Goal: Book appointment/travel/reservation

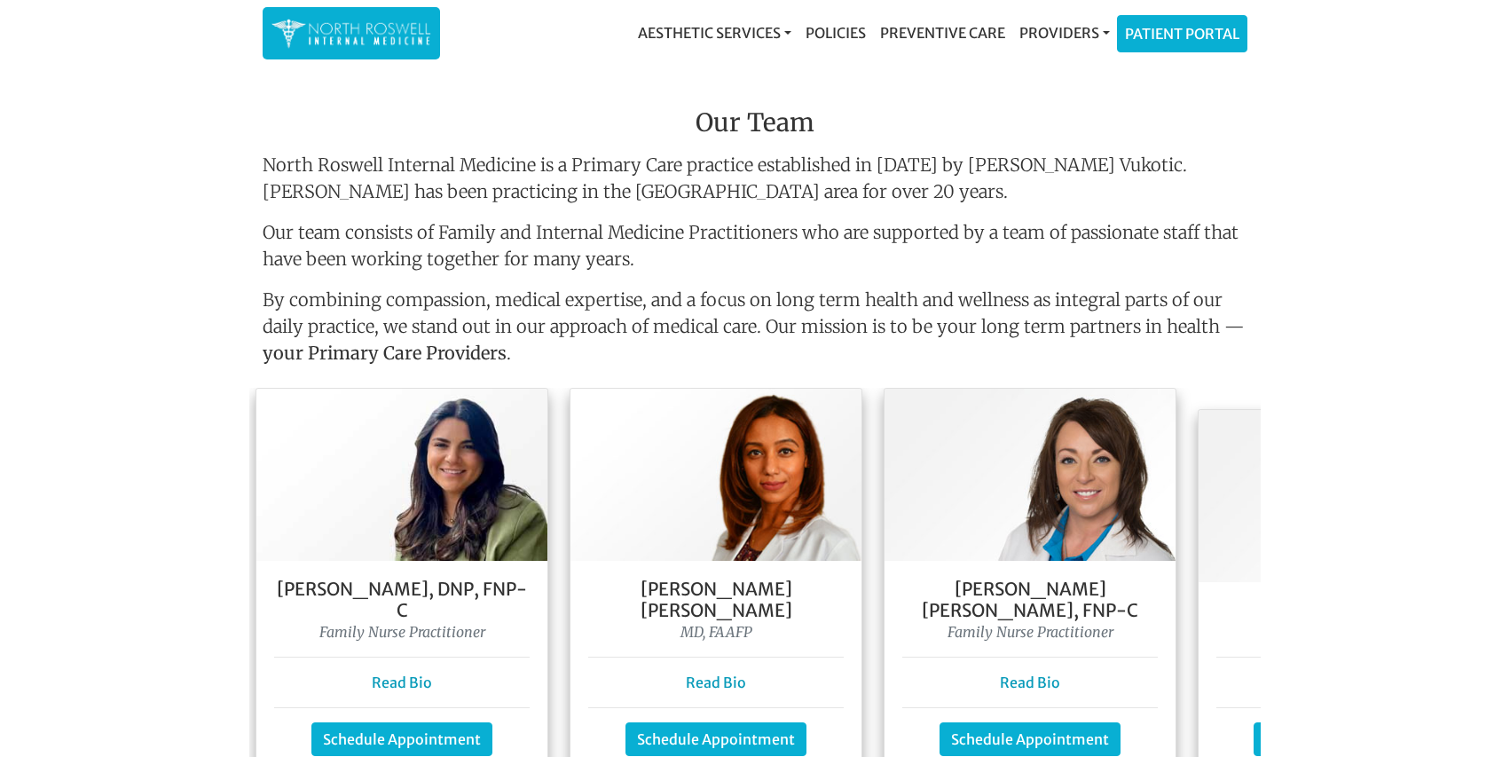
scroll to position [0, 330]
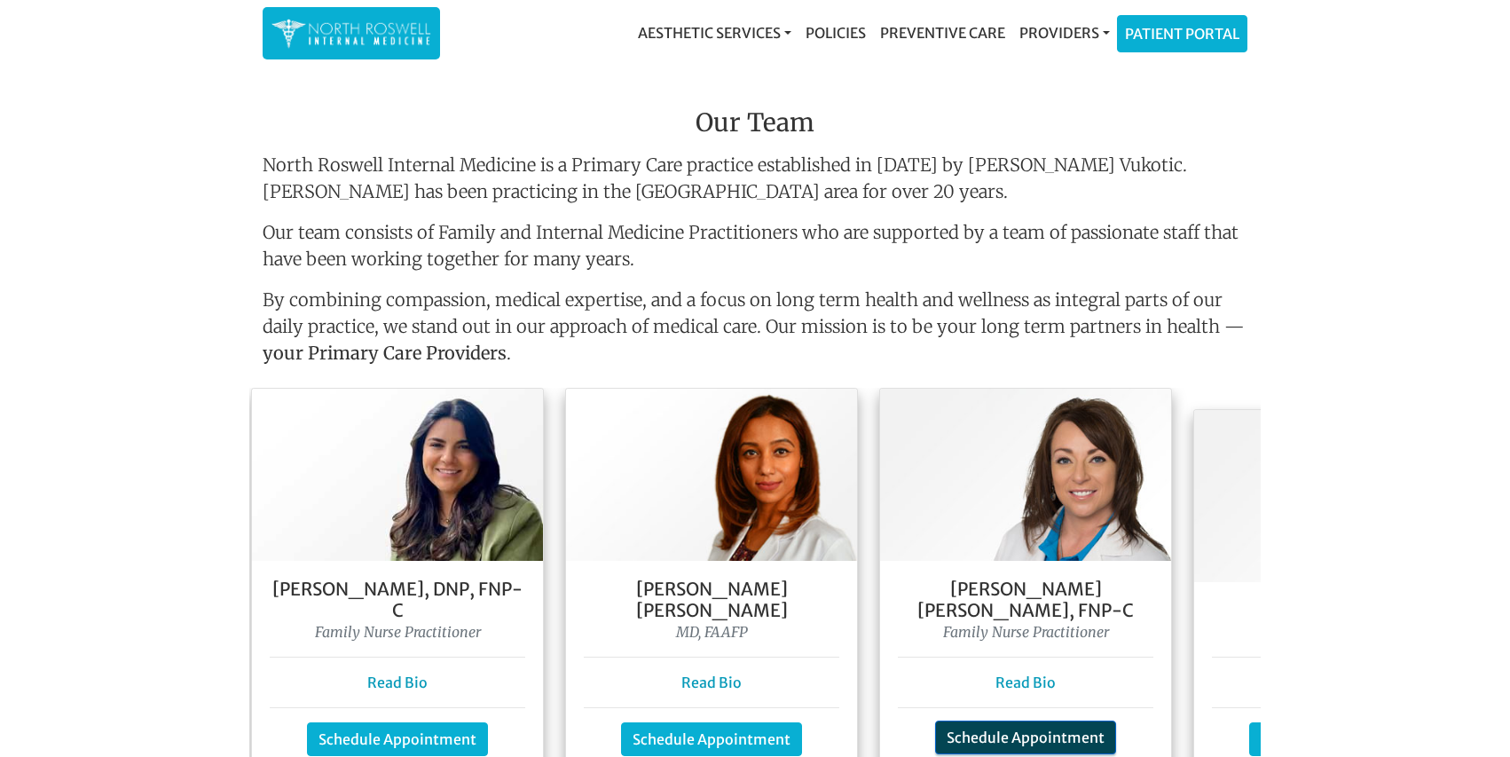
click at [1003, 721] on link "Schedule Appointment" at bounding box center [1025, 738] width 181 height 34
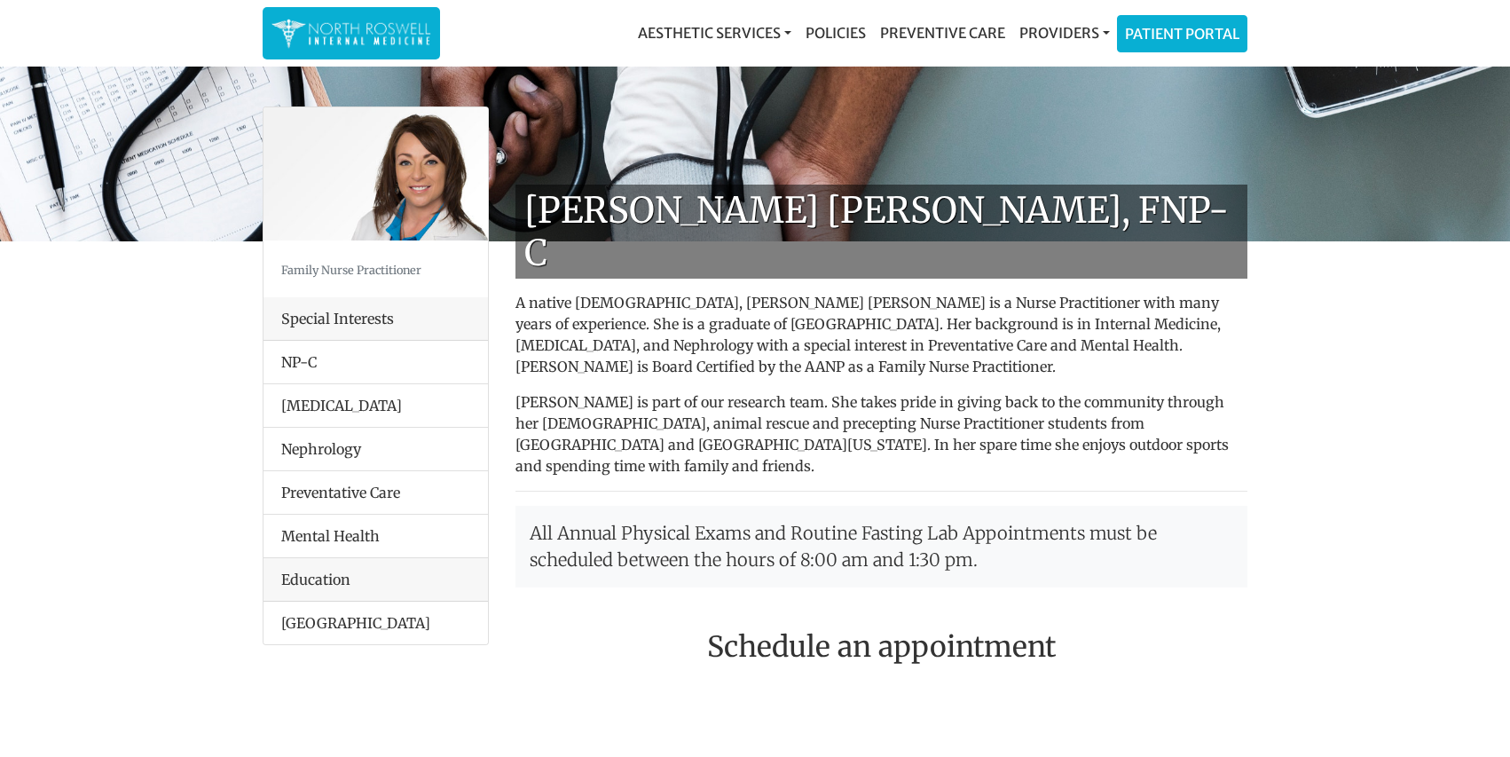
scroll to position [614, 0]
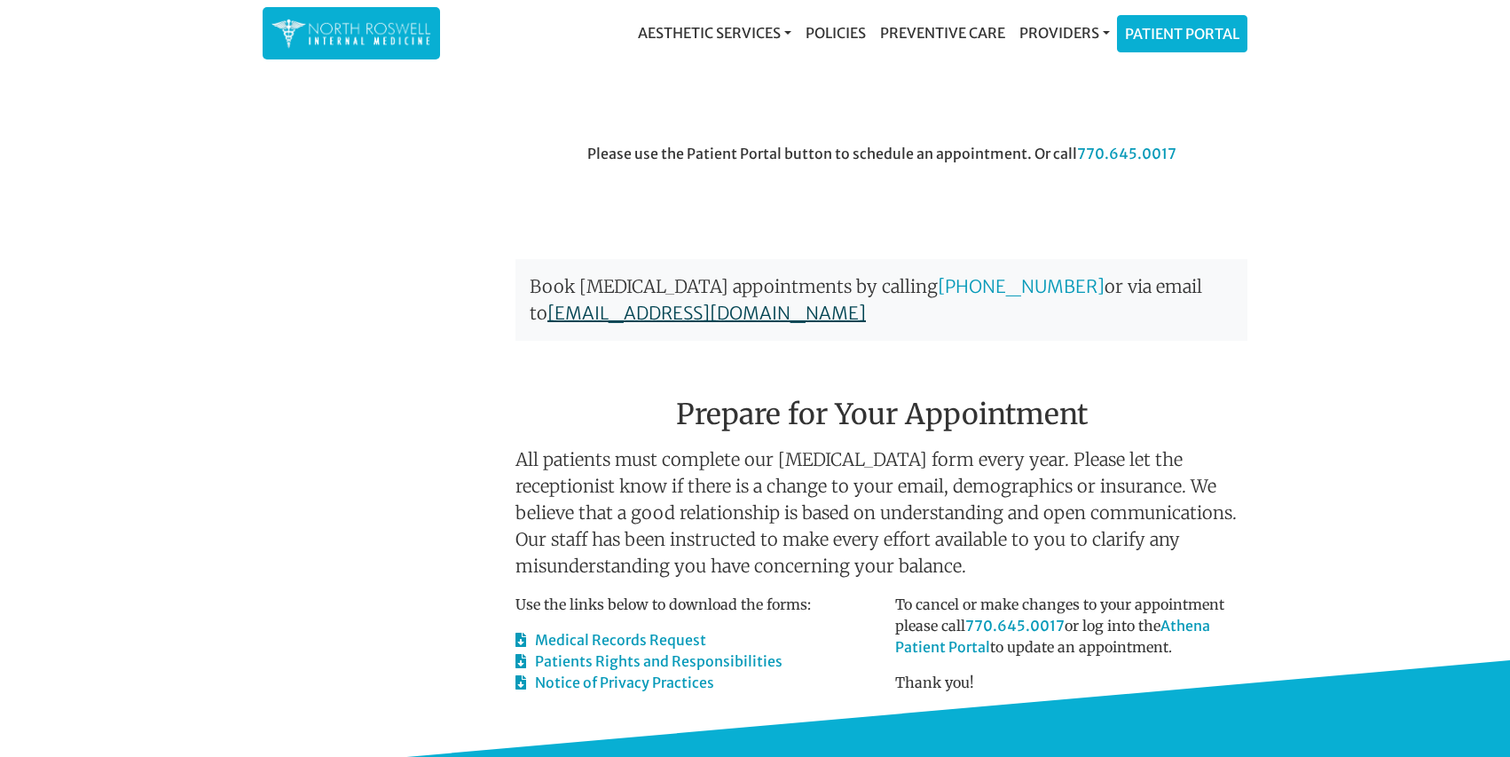
click at [866, 302] on link "management@northroswellinternalmedicine.com" at bounding box center [706, 313] width 319 height 22
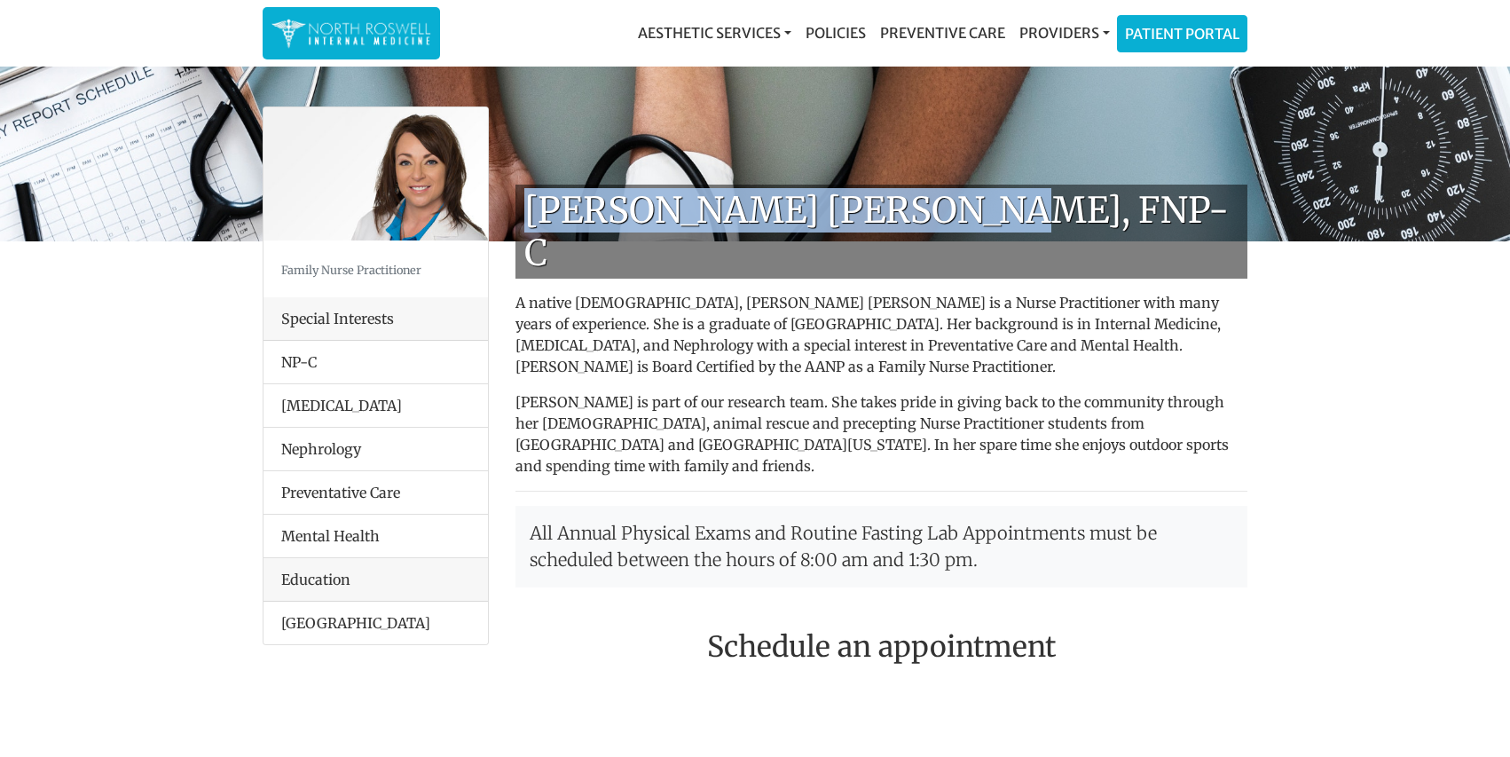
drag, startPoint x: 531, startPoint y: 214, endPoint x: 1020, endPoint y: 205, distance: 489.9
click at [1020, 205] on h1 "[PERSON_NAME] [PERSON_NAME], FNP-C" at bounding box center [882, 232] width 732 height 94
copy h1 "[PERSON_NAME] [PERSON_NAME], FNP-C"
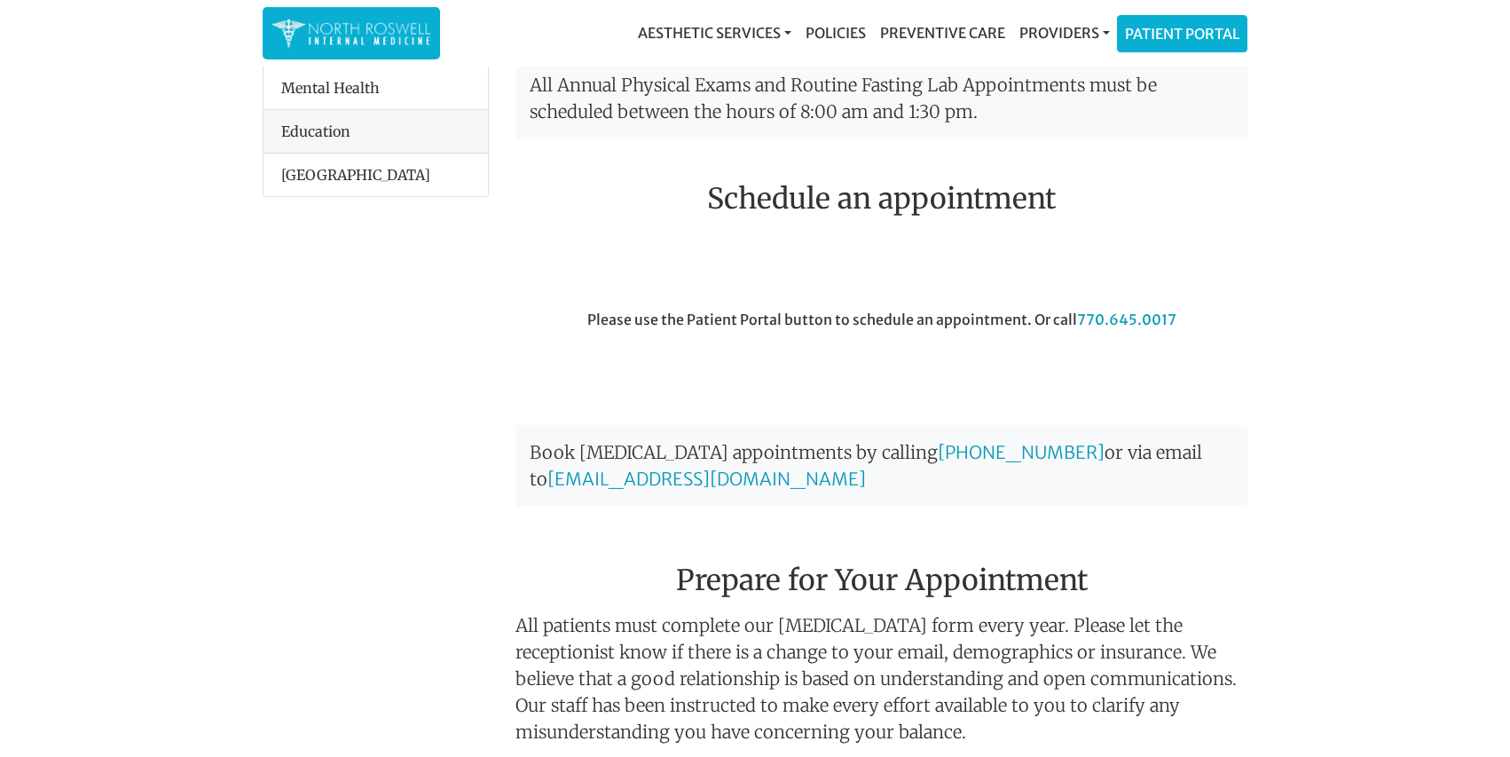
scroll to position [444, 0]
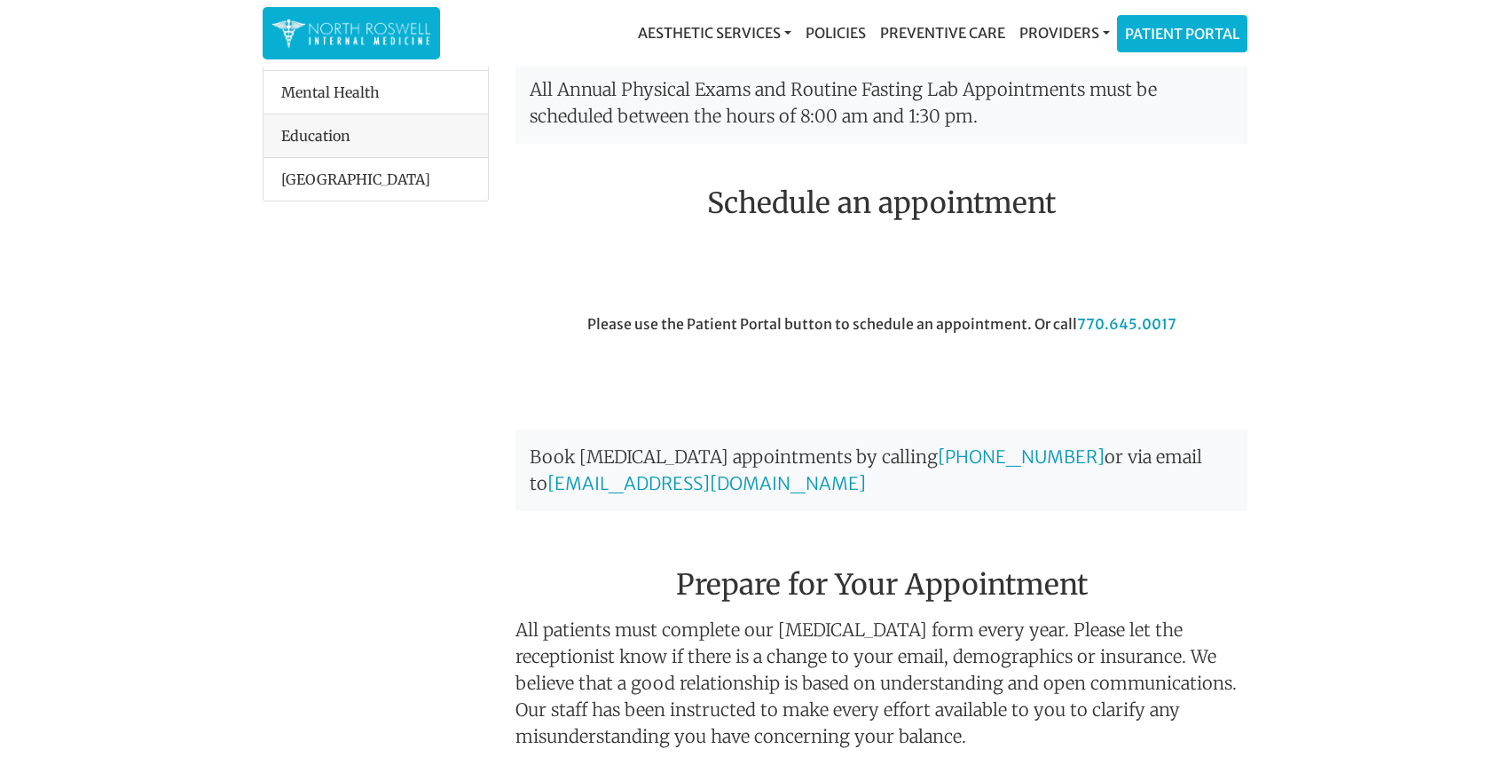
click at [955, 186] on h2 "Schedule an appointment" at bounding box center [882, 203] width 732 height 34
click at [1150, 26] on link "Patient Portal" at bounding box center [1182, 30] width 129 height 35
